Goal: Navigation & Orientation: Find specific page/section

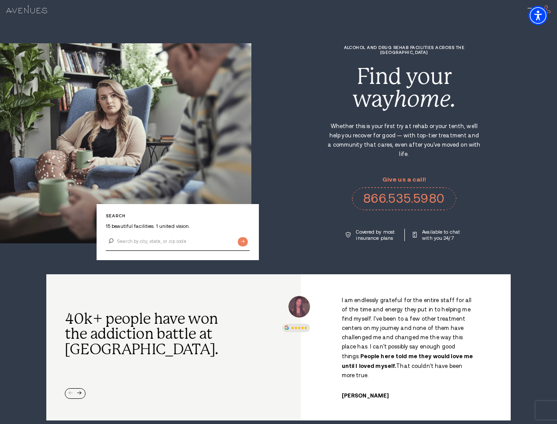
click at [279, 212] on div "Alcohol and Drug Rehab Facilities across the [GEOGRAPHIC_DATA] Find your way ho…" at bounding box center [405, 143] width 306 height 196
click at [546, 15] on img "Accessibility Menu" at bounding box center [538, 15] width 19 height 19
